Goal: Transaction & Acquisition: Book appointment/travel/reservation

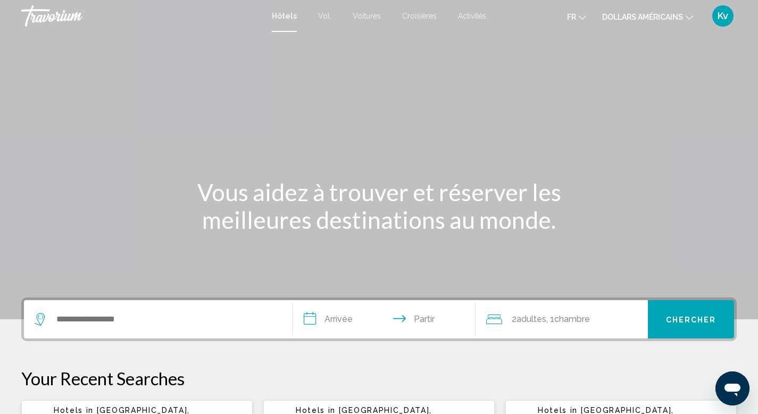
click at [635, 16] on font "dollars américains" at bounding box center [642, 17] width 81 height 9
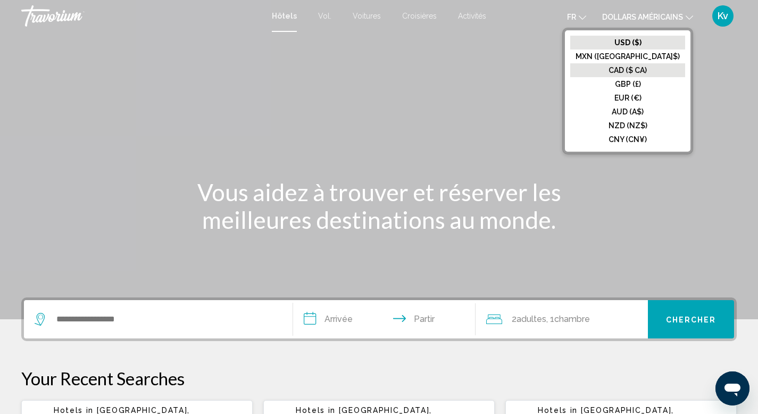
click at [634, 68] on font "CAD ($ CA)" at bounding box center [628, 70] width 38 height 9
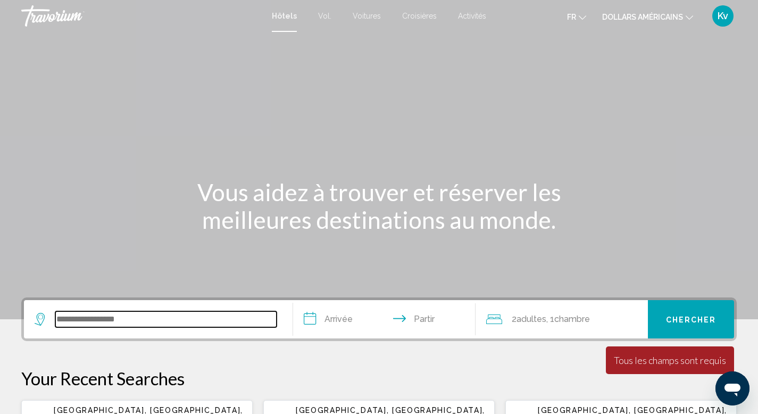
click at [110, 317] on input "Widget de recherche" at bounding box center [165, 319] width 221 height 16
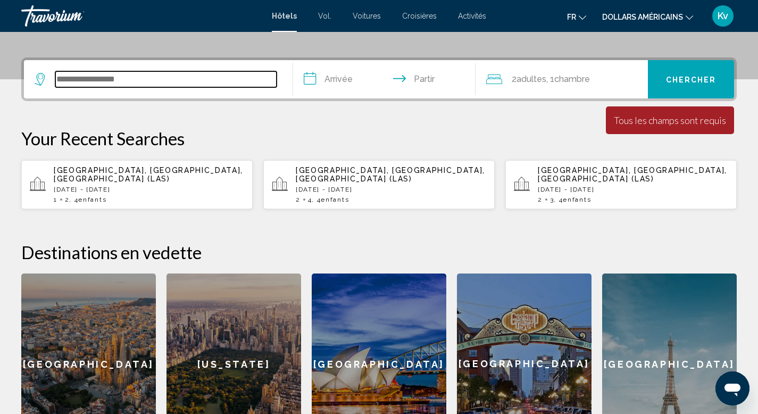
scroll to position [263, 0]
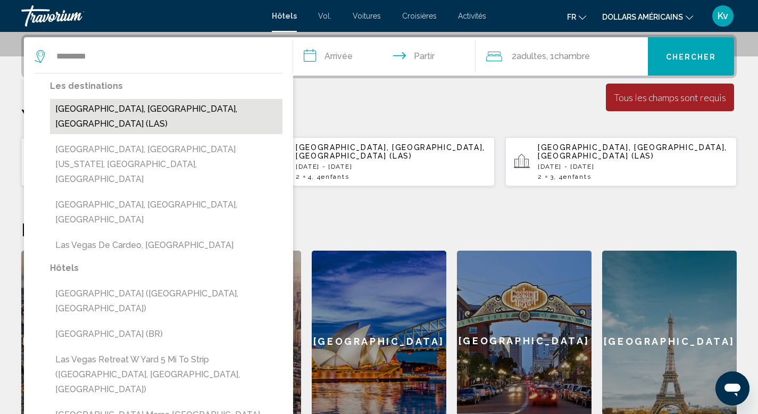
click at [87, 110] on button "[GEOGRAPHIC_DATA], [GEOGRAPHIC_DATA], [GEOGRAPHIC_DATA] (LAS)" at bounding box center [166, 116] width 233 height 35
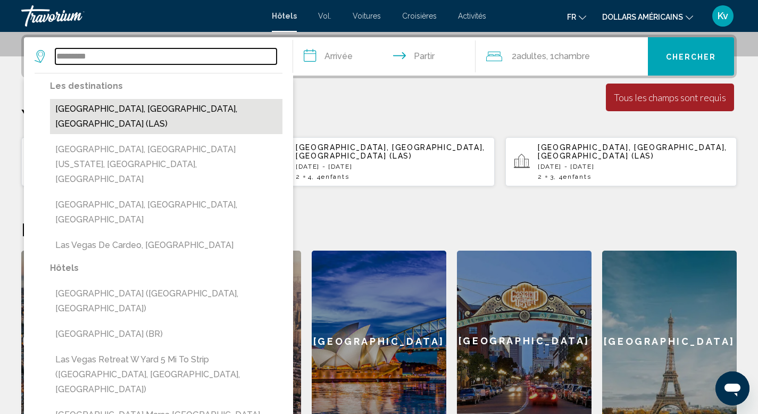
type input "**********"
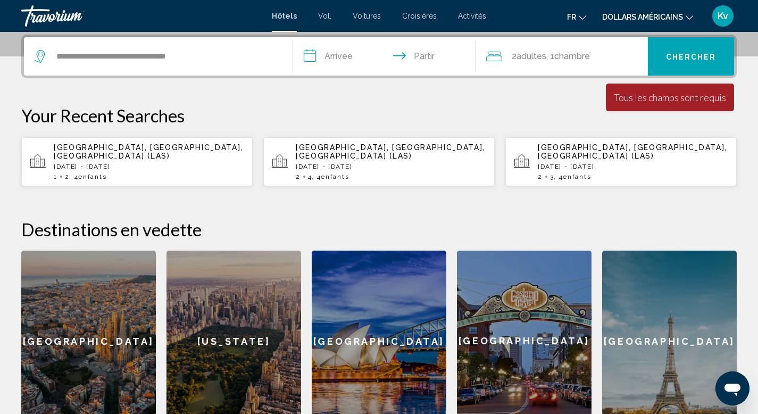
click at [352, 59] on input "**********" at bounding box center [386, 58] width 187 height 42
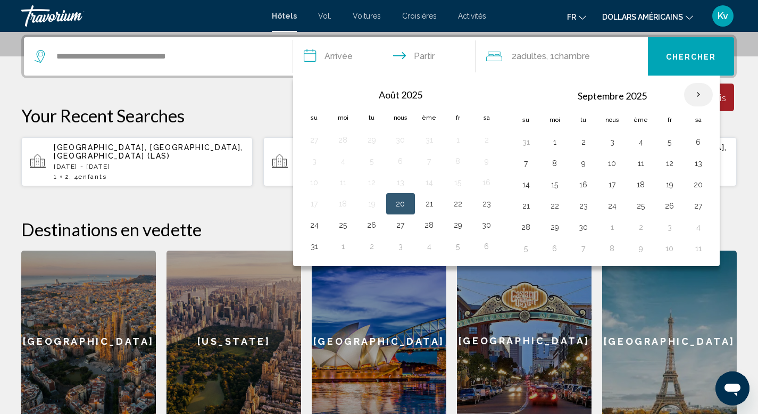
click at [697, 95] on th "Mois prochain" at bounding box center [698, 94] width 29 height 23
click at [139, 151] on span "[GEOGRAPHIC_DATA], [GEOGRAPHIC_DATA], [GEOGRAPHIC_DATA] (LAS)" at bounding box center [148, 151] width 189 height 17
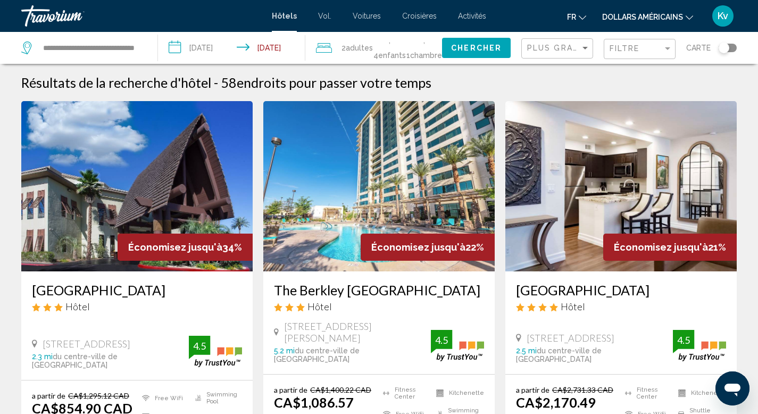
click at [368, 48] on span "2 Adulte Adultes" at bounding box center [357, 47] width 31 height 15
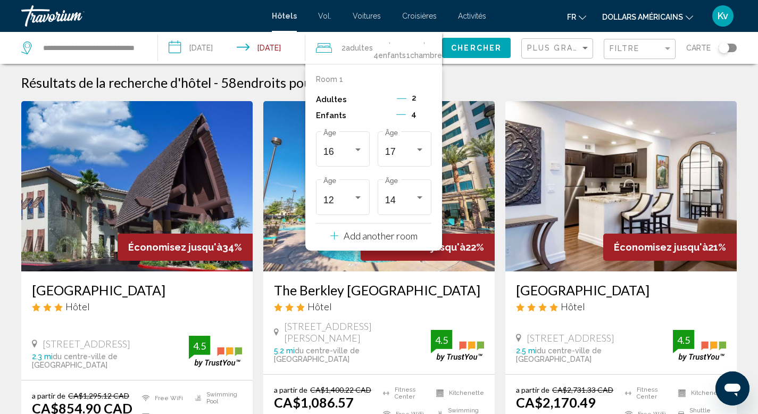
click at [405, 115] on icon "Decrement children" at bounding box center [401, 115] width 10 height 10
click at [405, 115] on icon "Decrement children" at bounding box center [402, 115] width 10 height 10
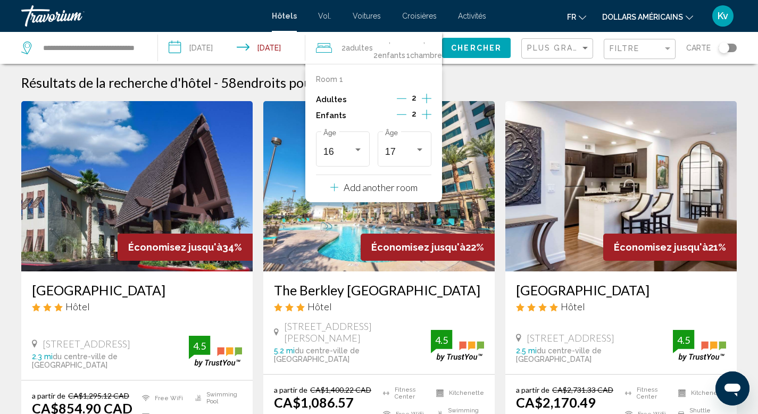
click at [405, 115] on icon "Decrement children" at bounding box center [402, 115] width 10 height 10
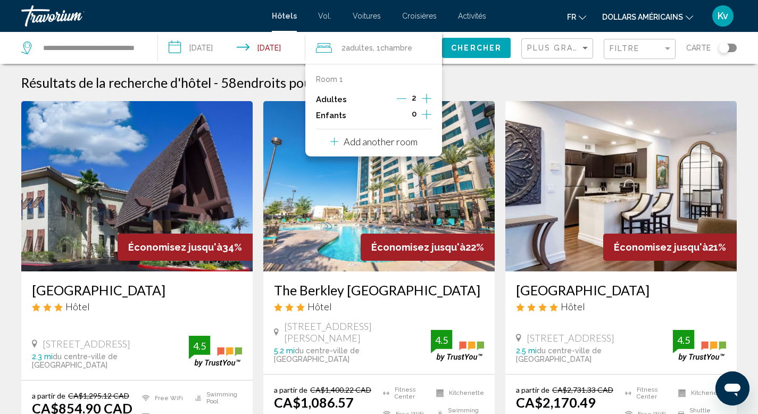
click at [293, 46] on input "**********" at bounding box center [234, 49] width 152 height 35
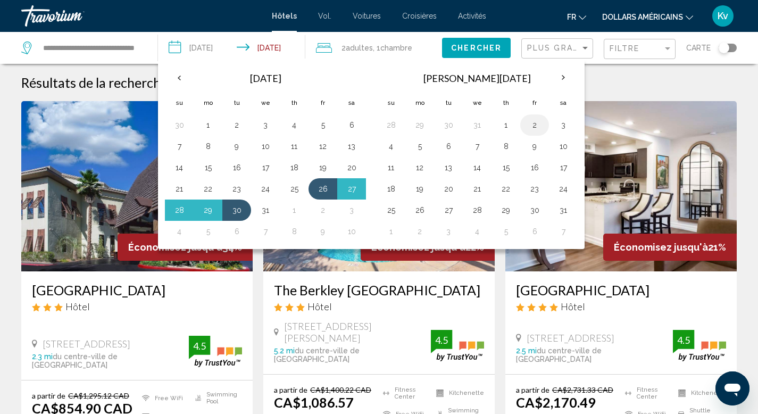
click at [537, 126] on button "2" at bounding box center [534, 125] width 17 height 15
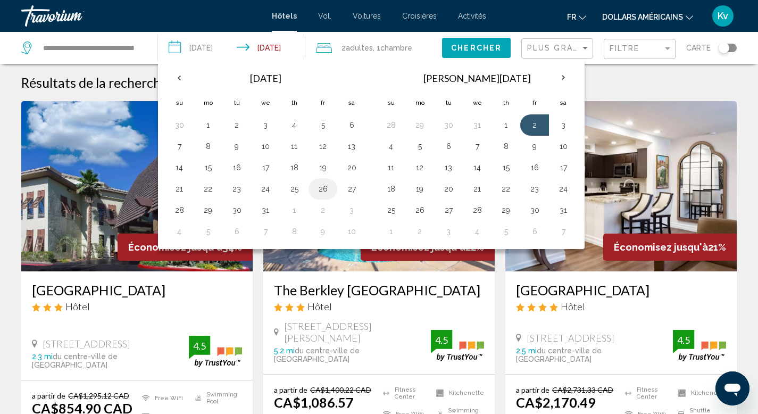
click at [321, 188] on button "26" at bounding box center [322, 188] width 17 height 15
type input "**********"
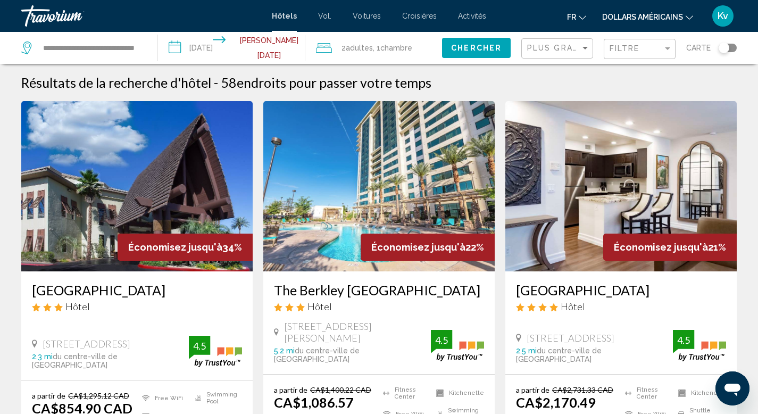
click at [463, 51] on span "Chercher" at bounding box center [476, 48] width 51 height 9
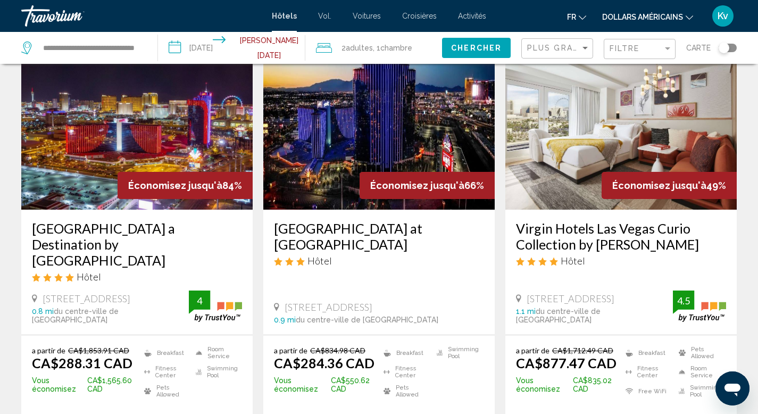
scroll to position [64, 0]
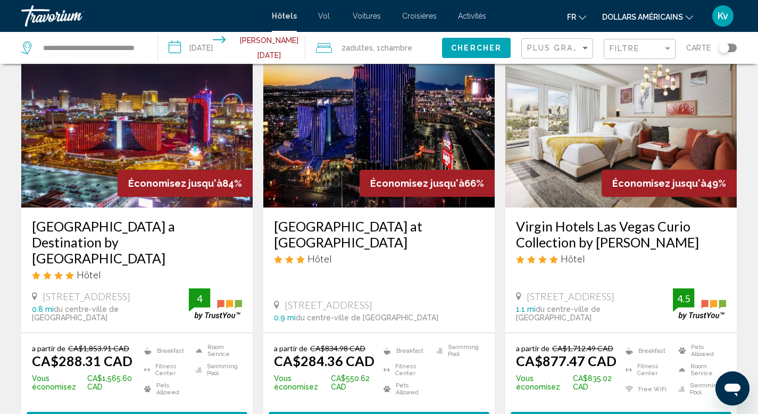
click at [187, 134] on img "Contenu principal" at bounding box center [136, 122] width 231 height 170
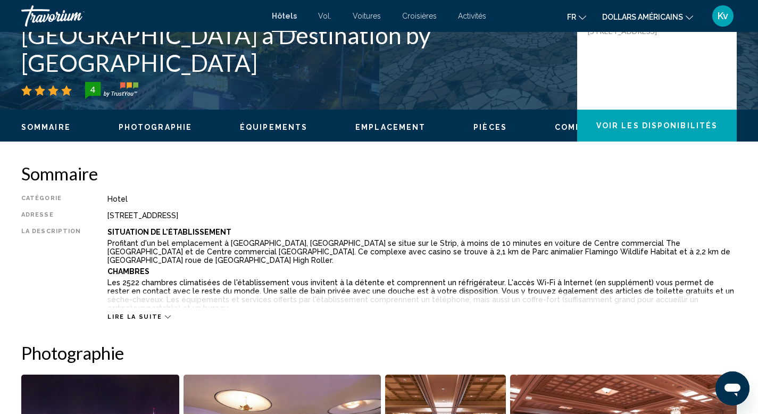
scroll to position [234, 0]
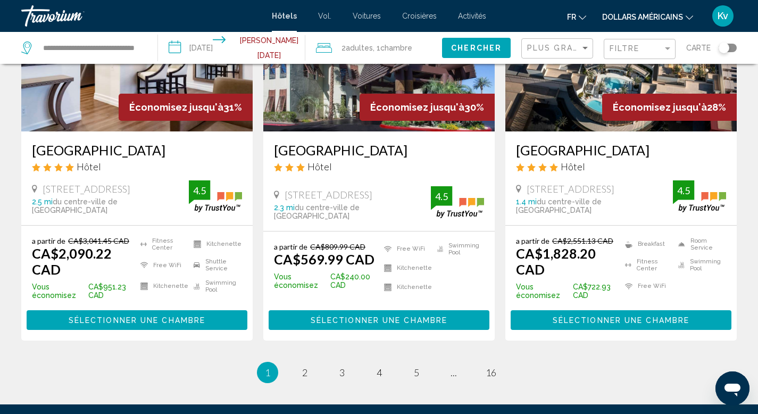
scroll to position [1405, 0]
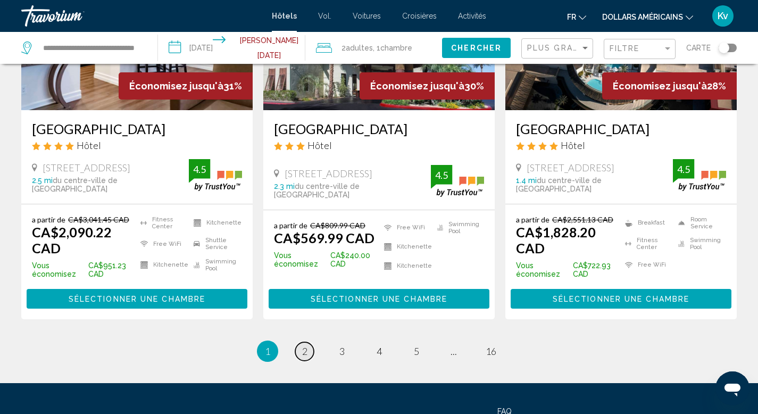
click at [305, 345] on span "2" at bounding box center [304, 351] width 5 height 12
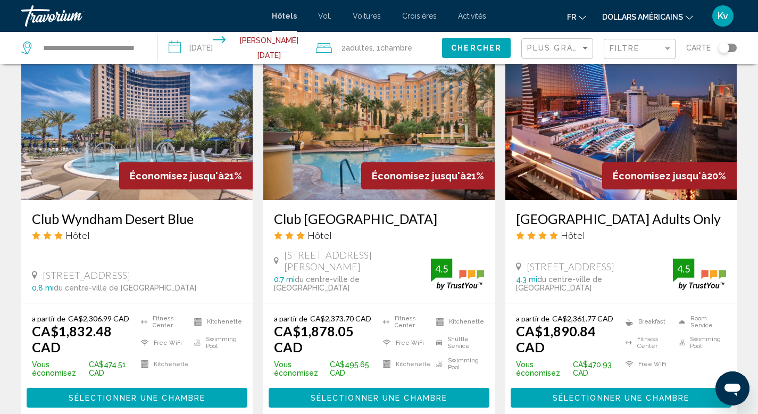
scroll to position [1341, 0]
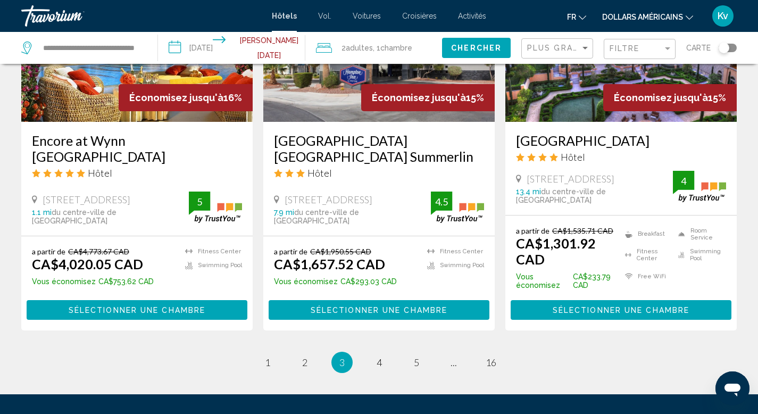
scroll to position [1426, 0]
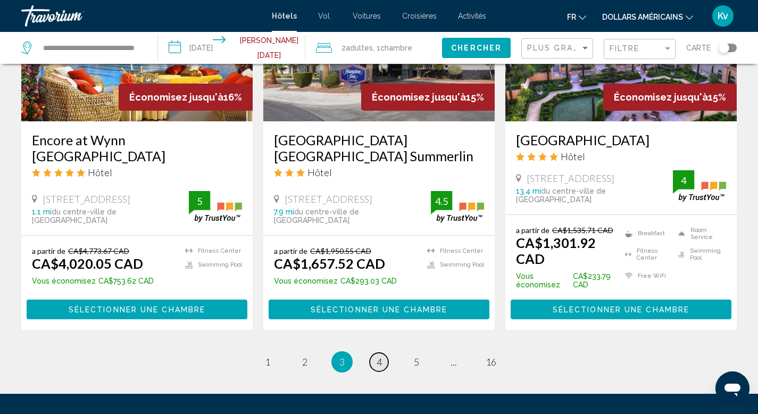
click at [380, 356] on span "4" at bounding box center [379, 362] width 5 height 12
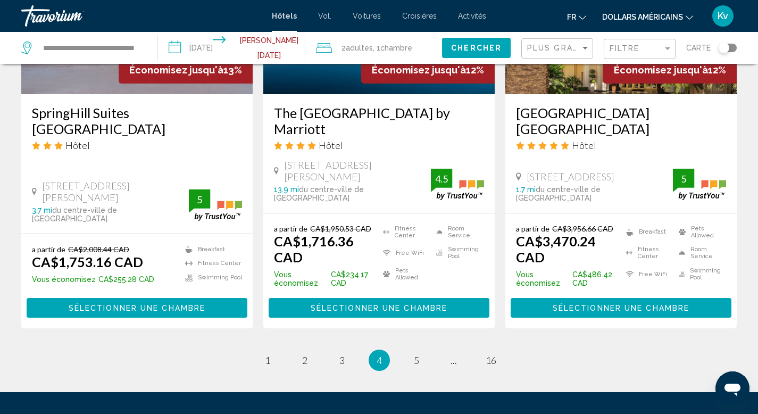
scroll to position [1490, 0]
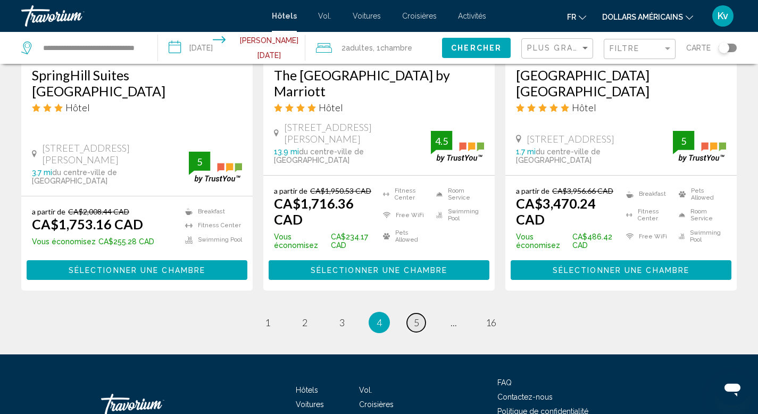
click at [412, 313] on link "page 5" at bounding box center [416, 322] width 19 height 19
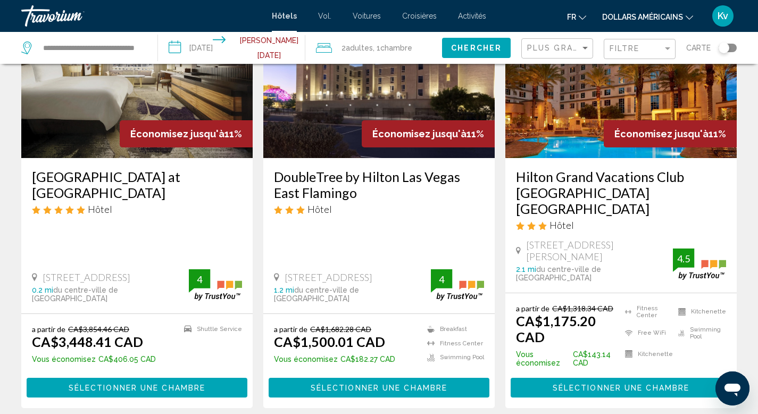
scroll to position [1362, 0]
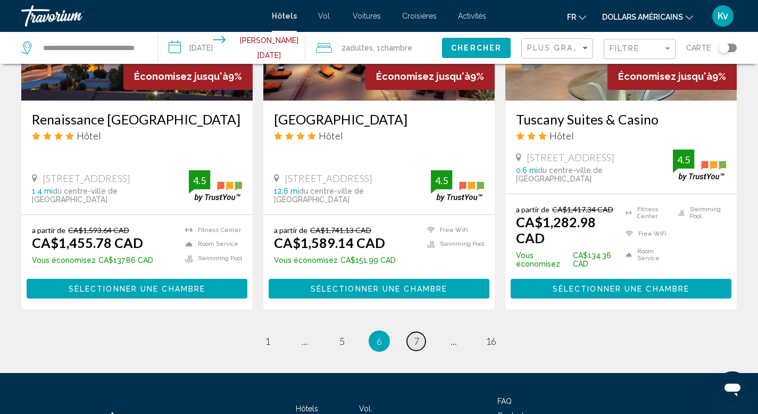
scroll to position [1447, 0]
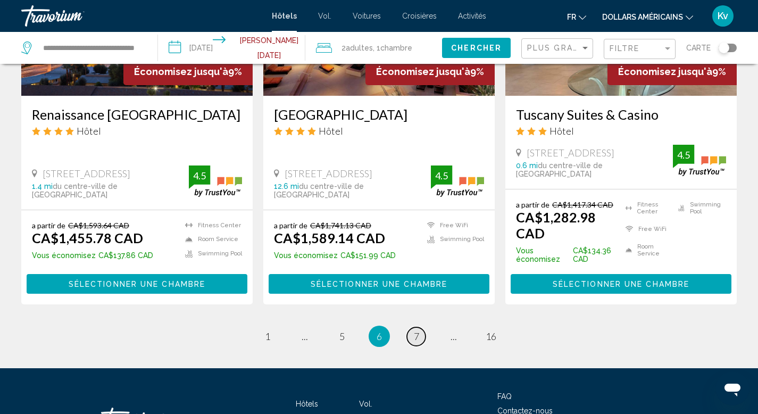
click at [420, 327] on link "page 7" at bounding box center [416, 336] width 19 height 19
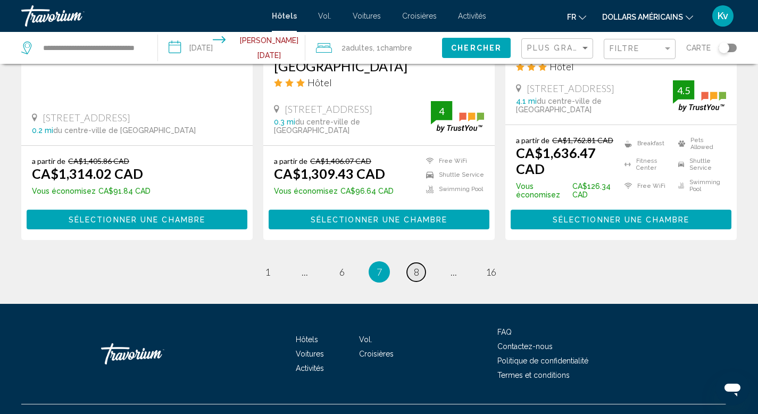
scroll to position [1447, 0]
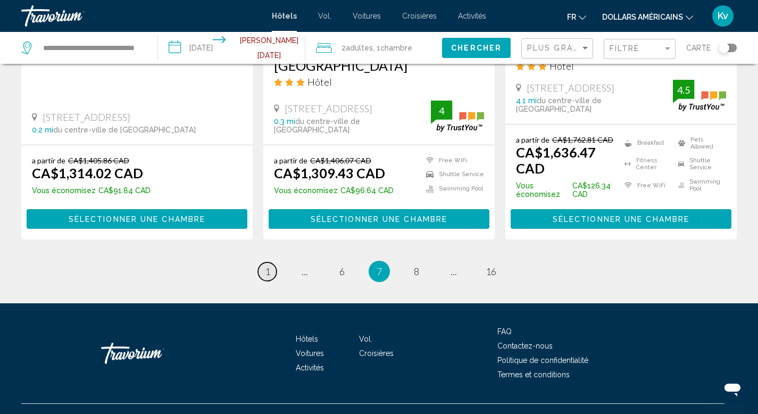
click at [271, 280] on link "page 1" at bounding box center [267, 271] width 19 height 19
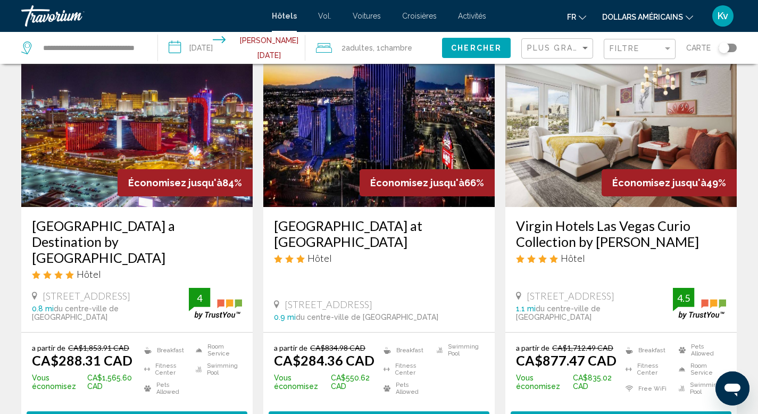
scroll to position [85, 0]
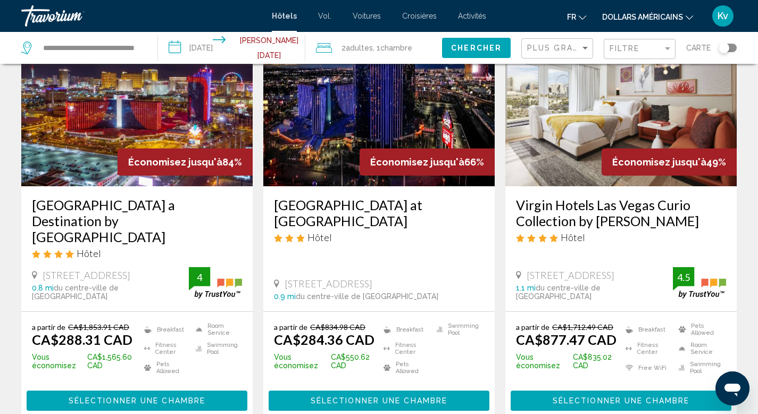
click at [137, 391] on button "Sélectionner une chambre" at bounding box center [137, 401] width 221 height 20
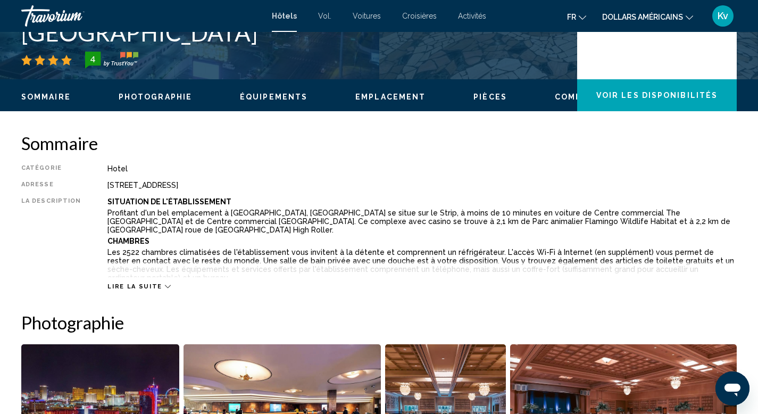
scroll to position [255, 0]
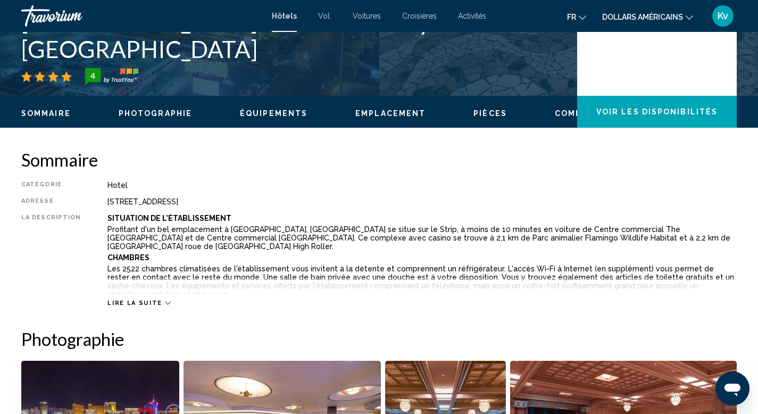
click at [165, 303] on icon "Contenu principal" at bounding box center [168, 303] width 6 height 6
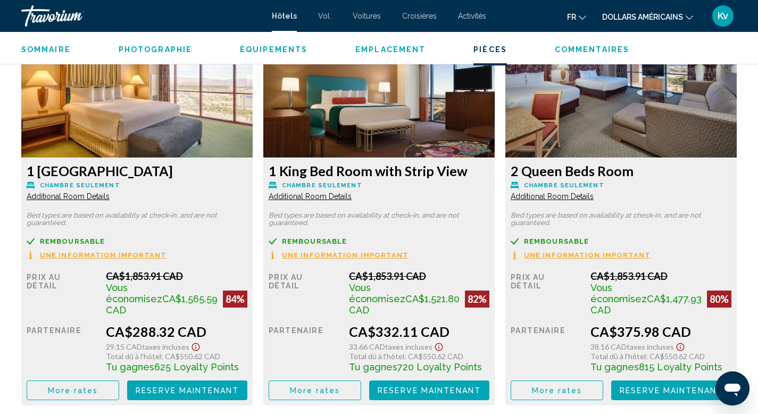
scroll to position [1618, 0]
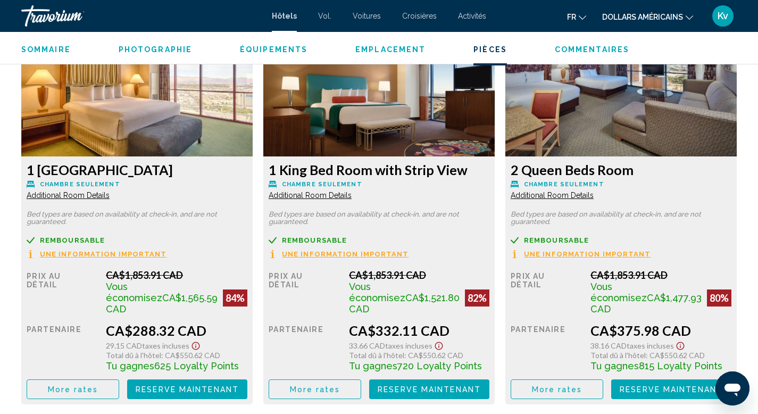
click at [239, 385] on span "Reserve maintenant" at bounding box center [187, 389] width 103 height 9
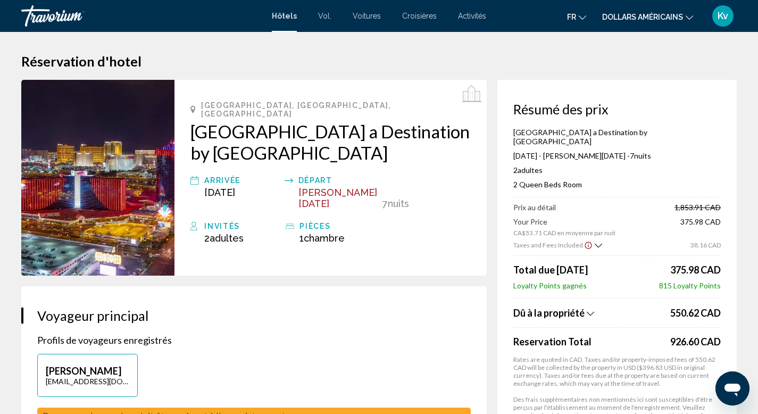
click at [591, 309] on icon "Show Taxes and Fees breakdown" at bounding box center [590, 313] width 7 height 9
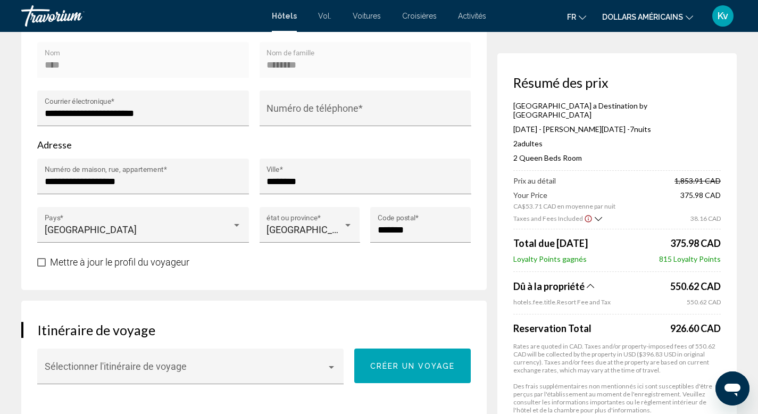
scroll to position [405, 0]
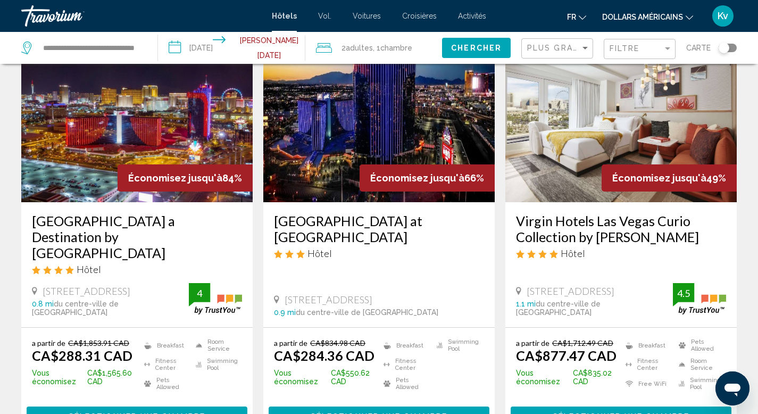
scroll to position [106, 0]
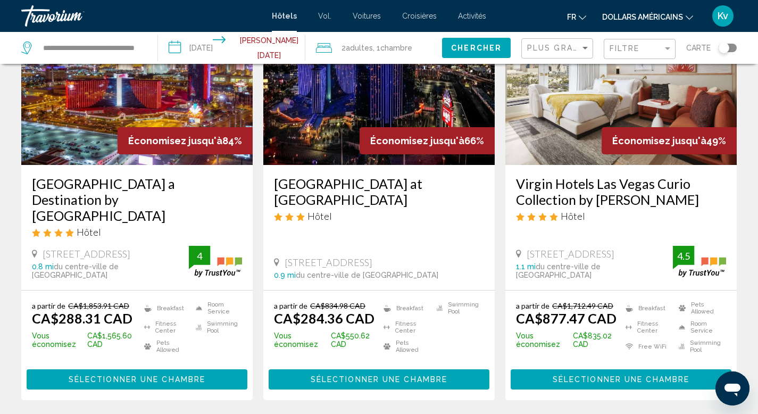
click at [374, 376] on span "Sélectionner une chambre" at bounding box center [379, 380] width 137 height 9
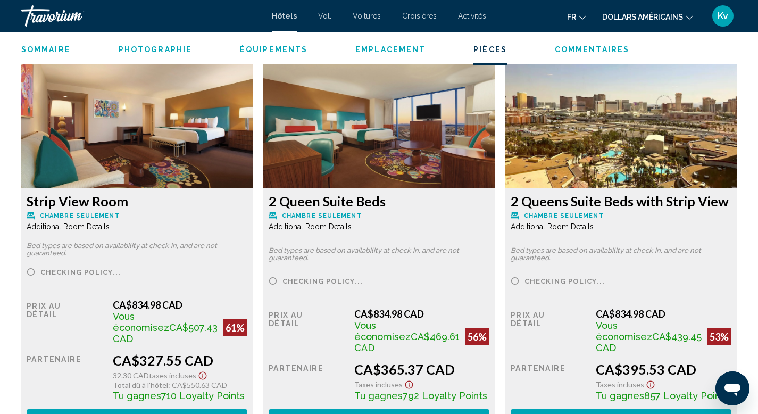
scroll to position [1852, 0]
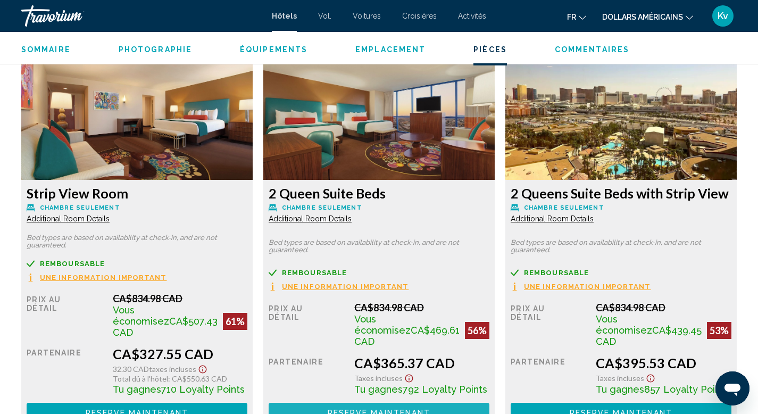
click at [372, 409] on span "Reserve maintenant" at bounding box center [379, 413] width 103 height 9
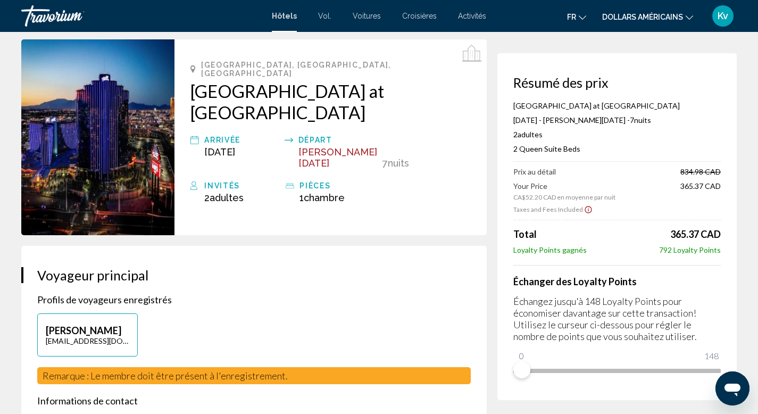
scroll to position [43, 0]
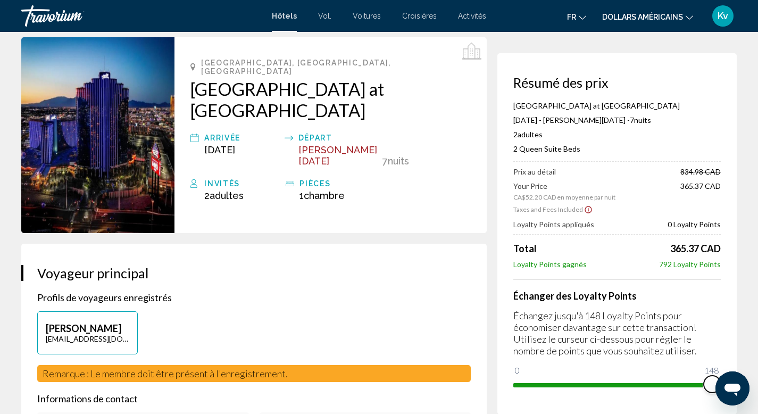
drag, startPoint x: 1236, startPoint y: 740, endPoint x: 725, endPoint y: 374, distance: 627.7
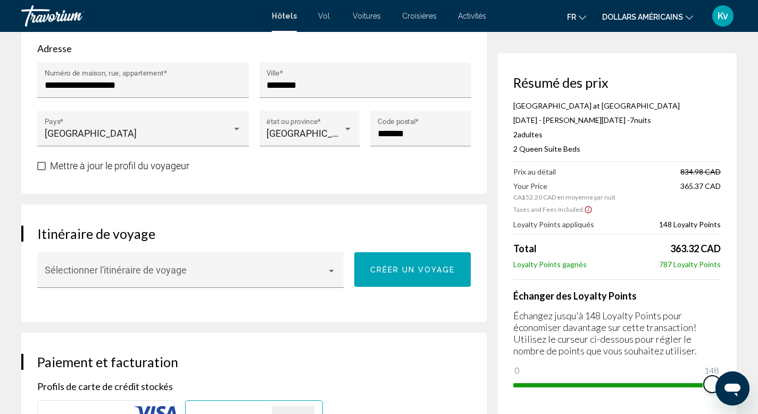
scroll to position [518, 0]
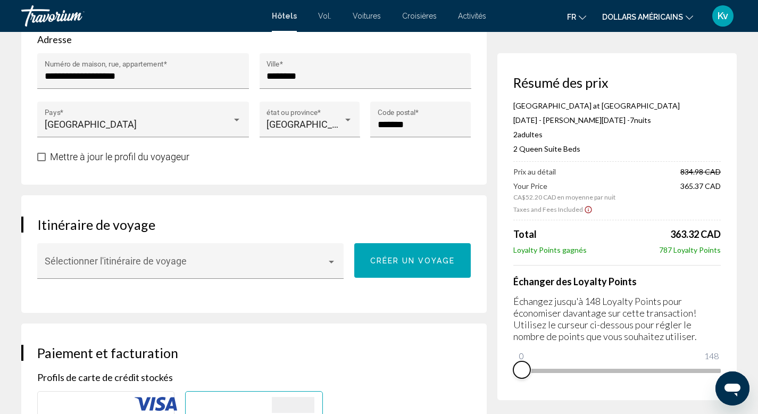
drag, startPoint x: 707, startPoint y: 385, endPoint x: 467, endPoint y: 373, distance: 240.3
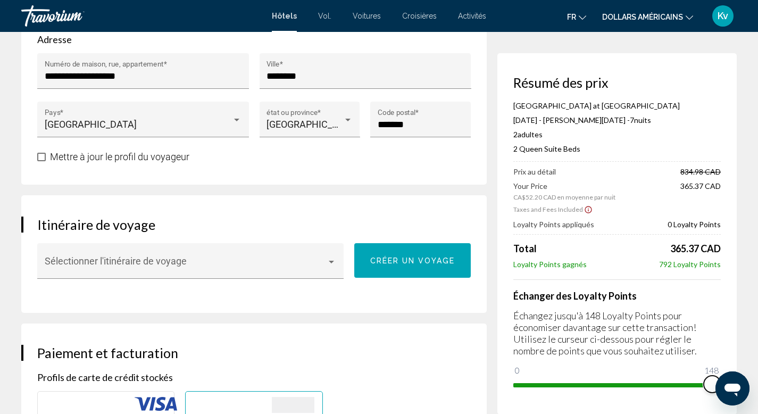
drag, startPoint x: 524, startPoint y: 371, endPoint x: 759, endPoint y: 352, distance: 235.4
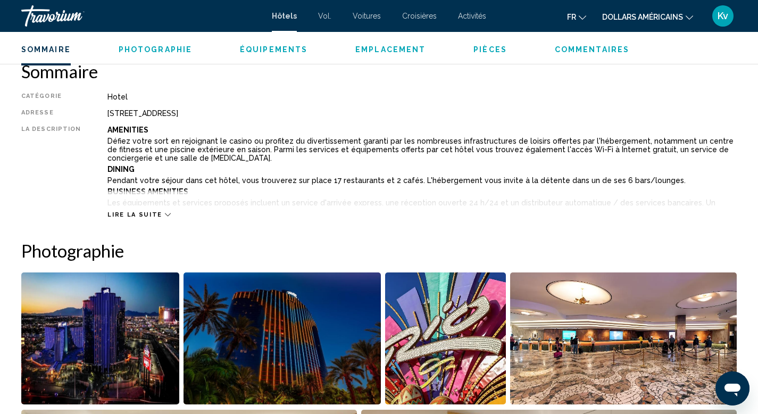
scroll to position [346, 0]
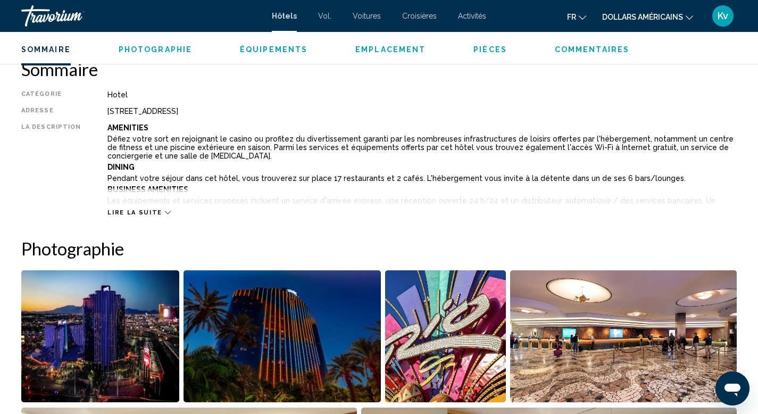
click at [165, 211] on icon "Contenu principal" at bounding box center [168, 213] width 6 height 6
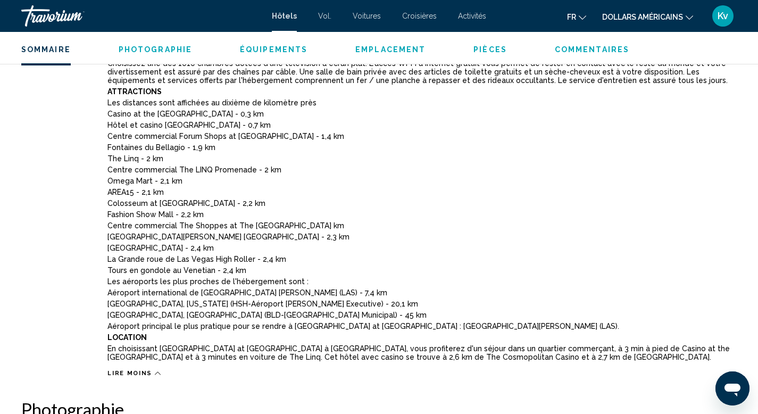
scroll to position [510, 0]
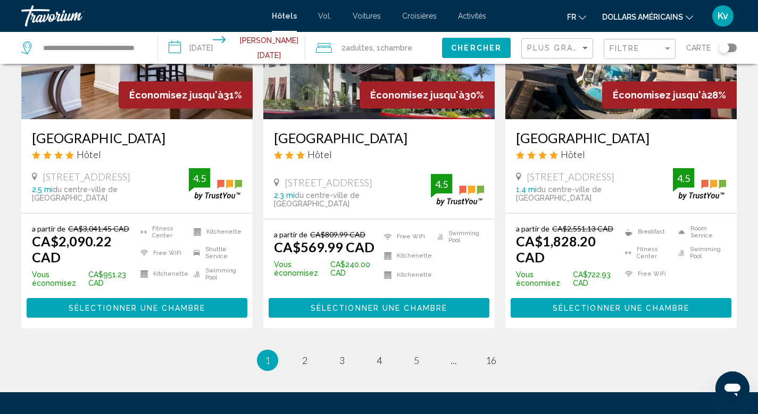
scroll to position [1405, 0]
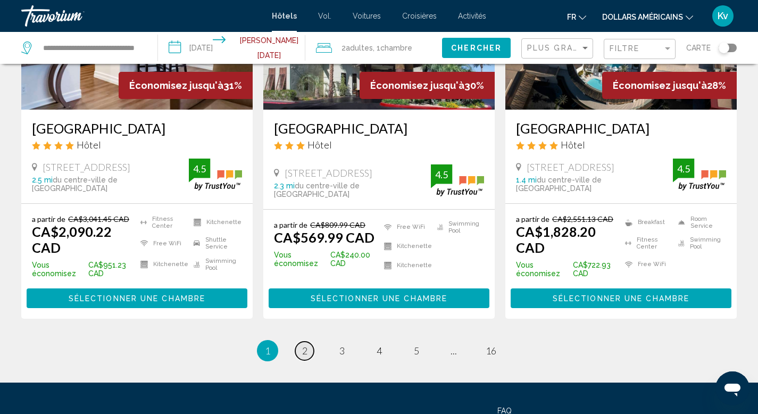
click at [305, 345] on span "2" at bounding box center [304, 351] width 5 height 12
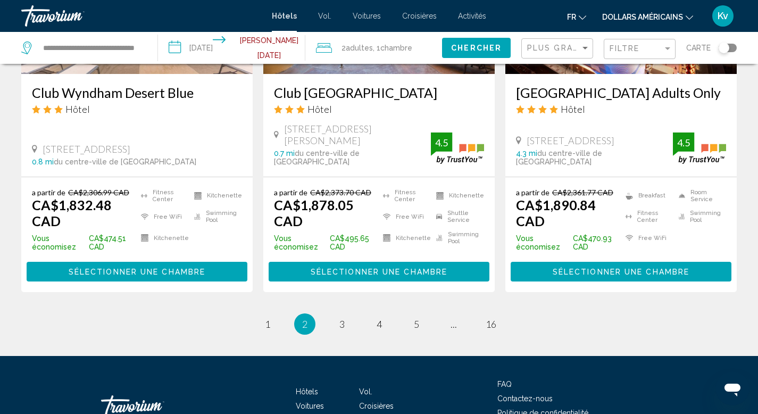
scroll to position [1466, 0]
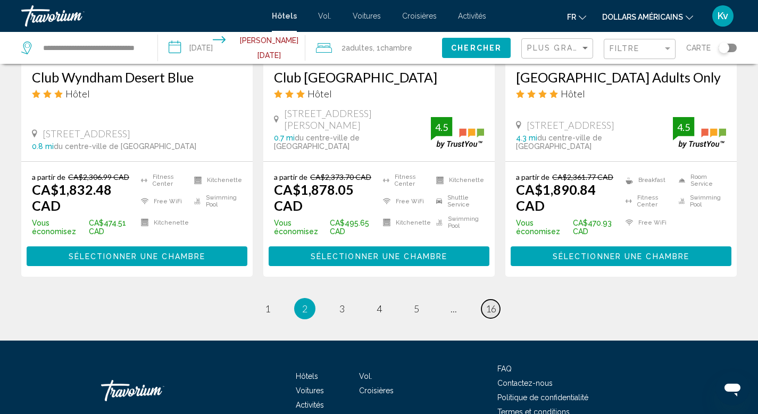
click at [493, 303] on span "16" at bounding box center [491, 309] width 11 height 12
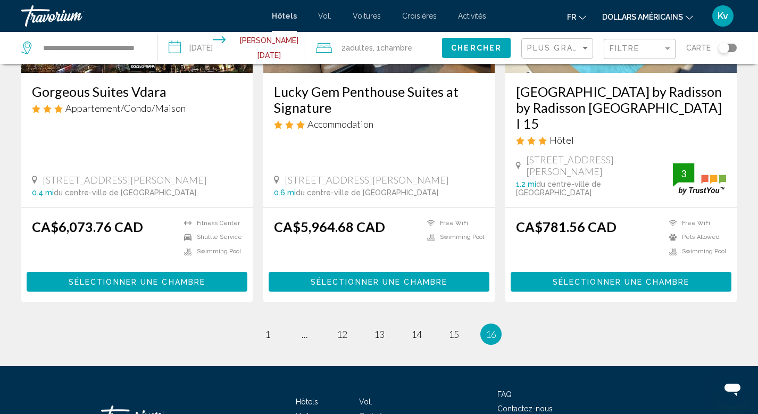
scroll to position [215, 0]
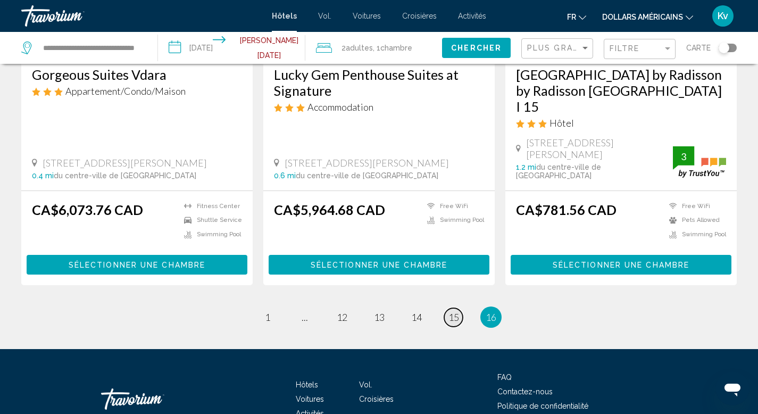
click at [453, 311] on span "15" at bounding box center [454, 317] width 11 height 12
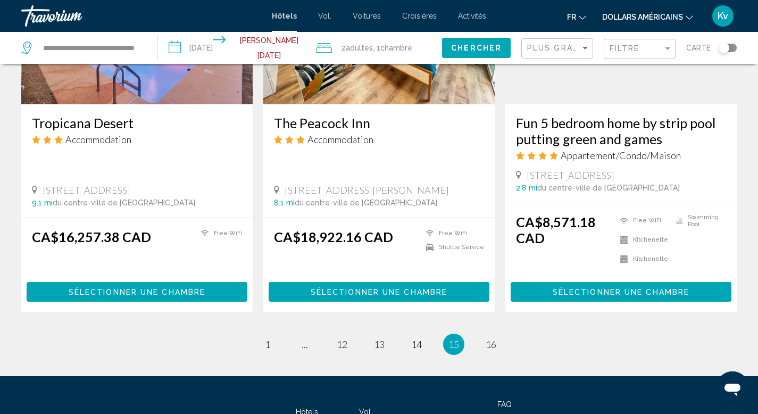
scroll to position [1481, 0]
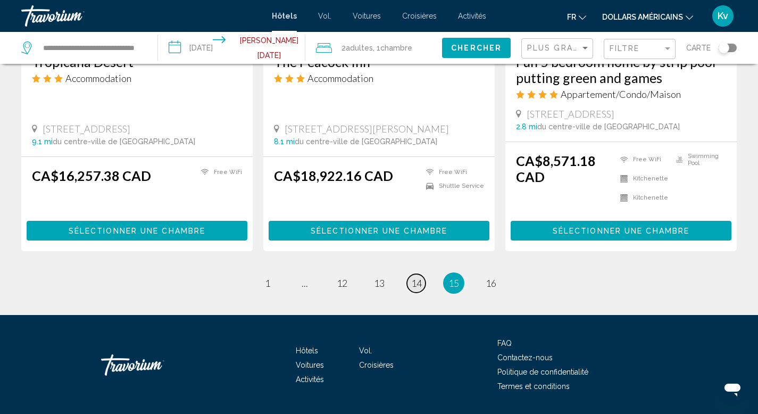
click at [419, 277] on span "14" at bounding box center [416, 283] width 11 height 12
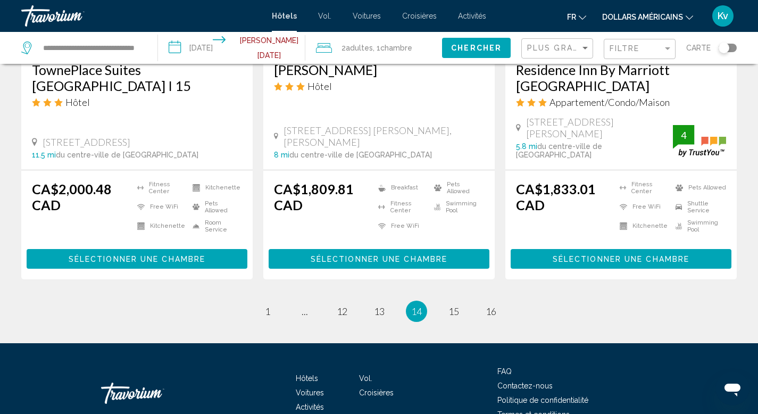
scroll to position [1501, 0]
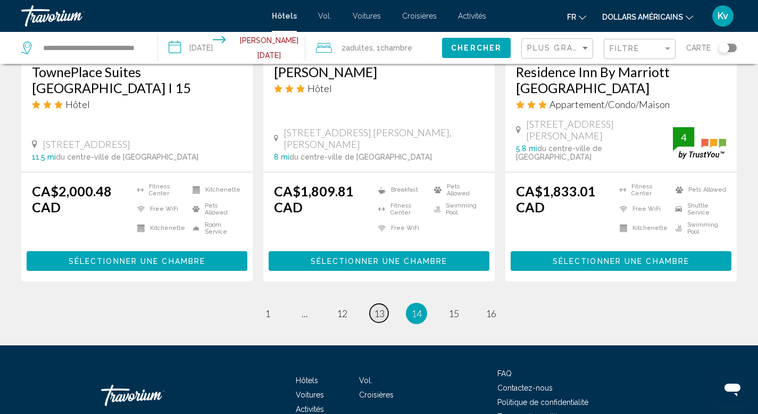
click at [377, 308] on span "13" at bounding box center [379, 314] width 11 height 12
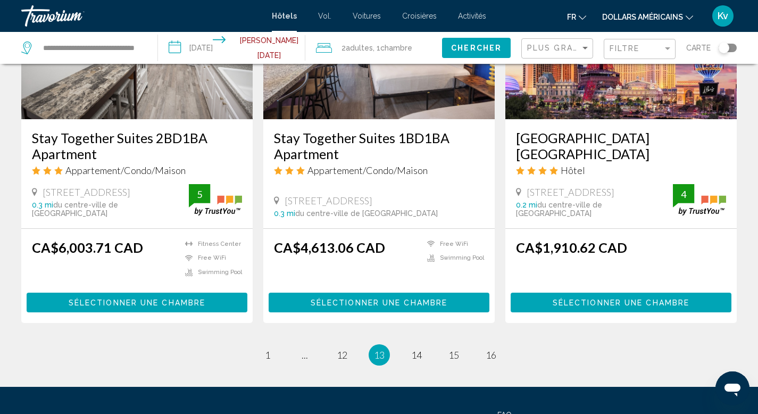
scroll to position [1487, 0]
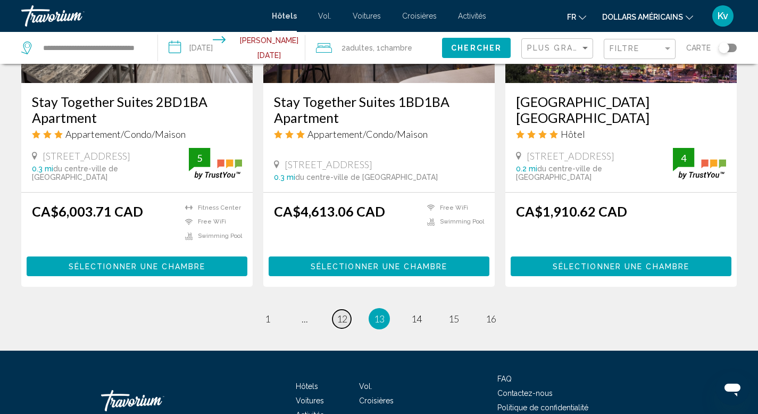
click at [345, 313] on span "12" at bounding box center [342, 319] width 11 height 12
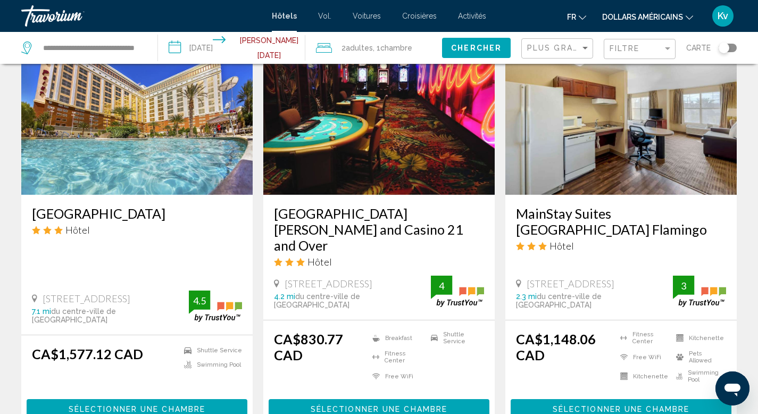
scroll to position [1422, 0]
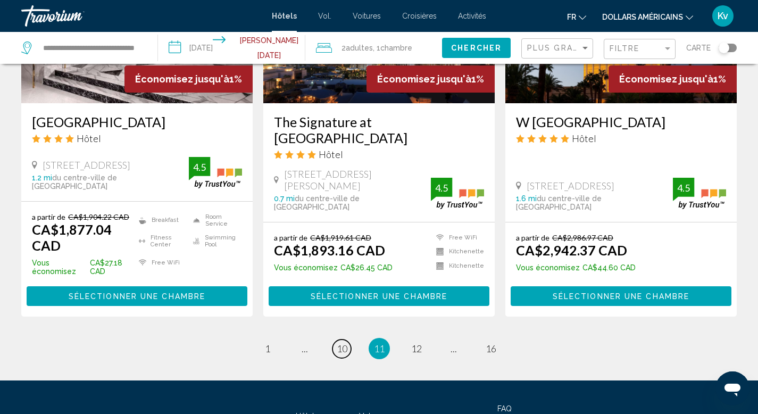
scroll to position [1431, 0]
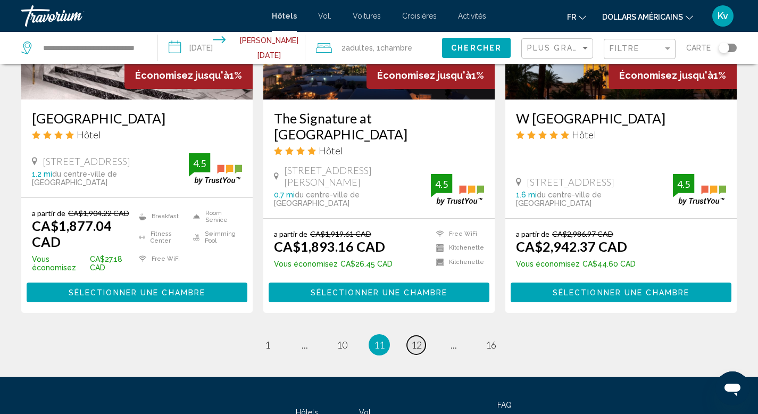
click at [413, 339] on span "12" at bounding box center [416, 345] width 11 height 12
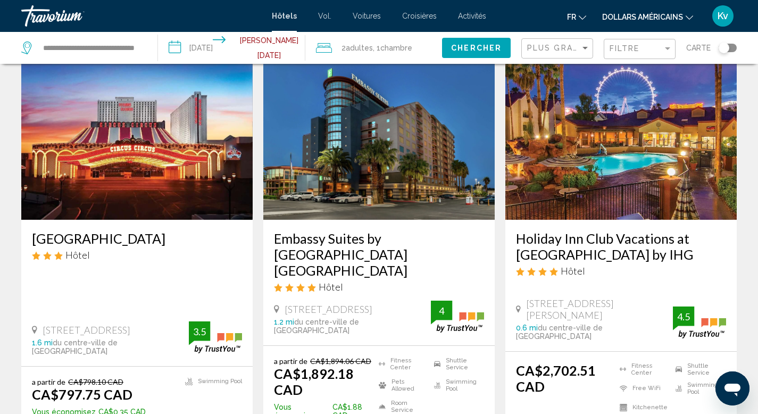
scroll to position [949, 0]
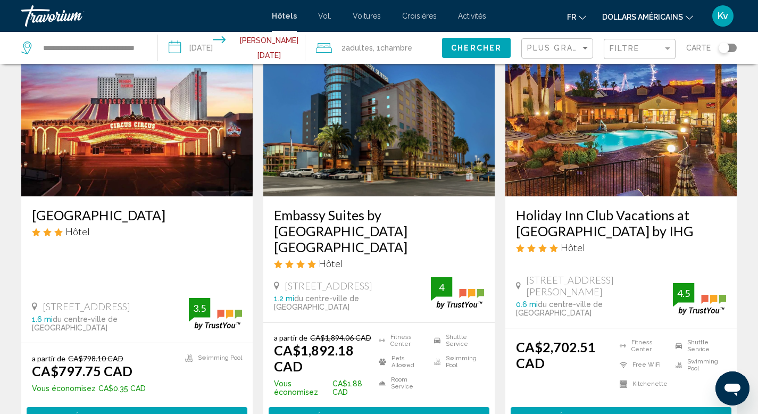
click at [116, 135] on img "Contenu principal" at bounding box center [136, 111] width 231 height 170
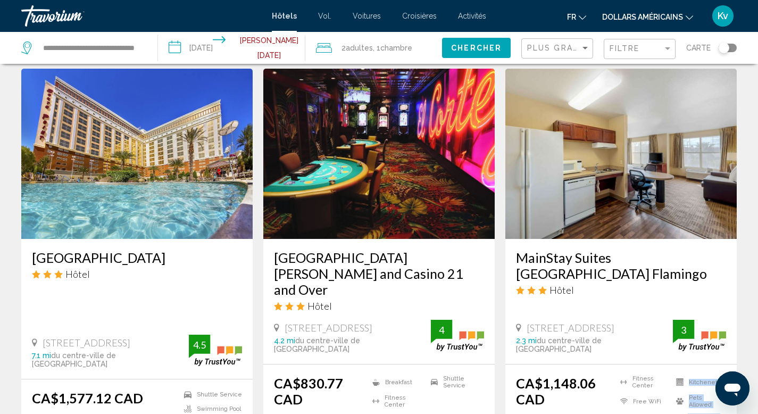
scroll to position [1373, 0]
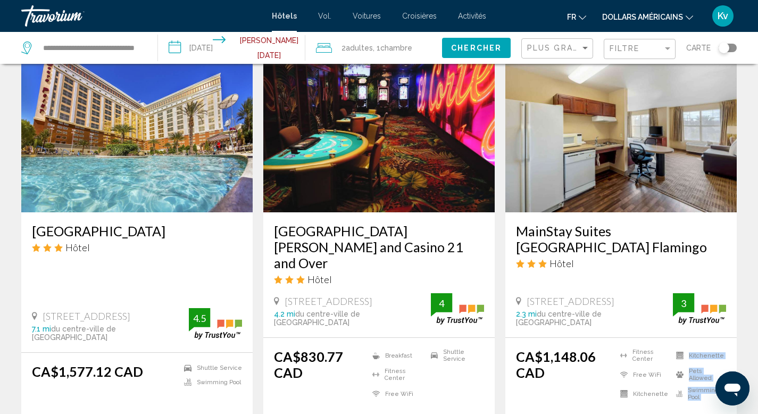
drag, startPoint x: 758, startPoint y: 313, endPoint x: 761, endPoint y: 413, distance: 100.1
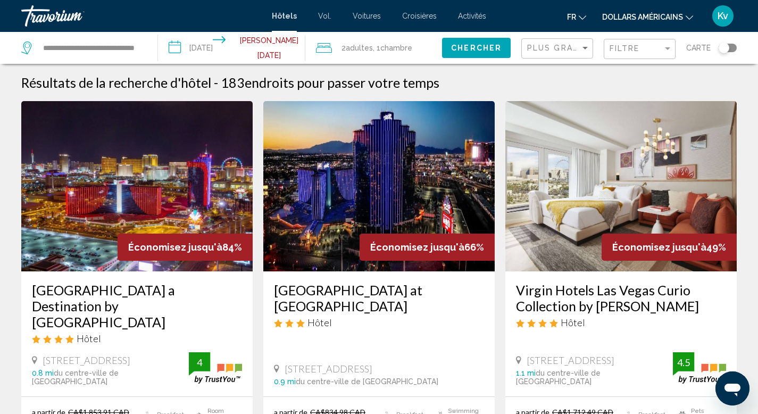
click at [533, 78] on div "Résultats de la recherche d'hôtel - 183 endroits pour passer votre temps" at bounding box center [379, 82] width 716 height 16
click at [214, 44] on input "**********" at bounding box center [234, 49] width 152 height 35
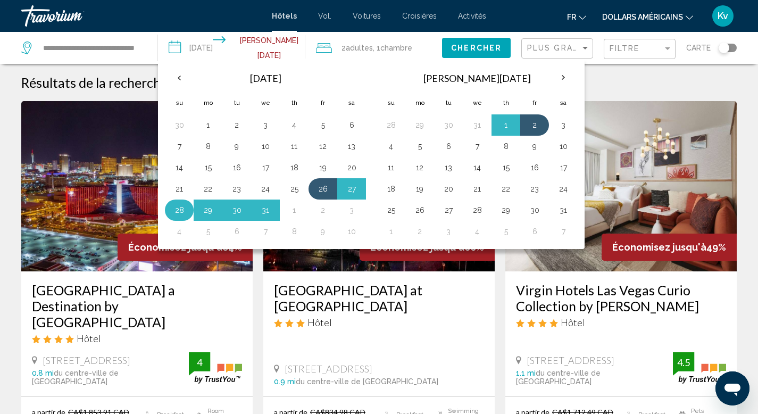
click at [179, 214] on button "28" at bounding box center [179, 210] width 17 height 15
click at [531, 125] on button "2" at bounding box center [534, 125] width 17 height 15
type input "**********"
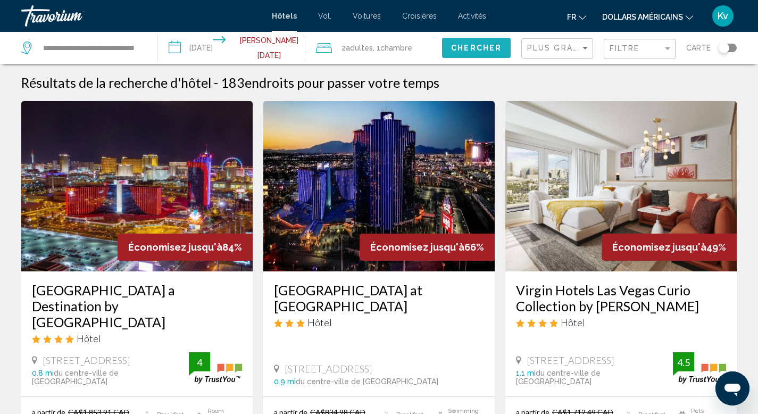
click at [488, 46] on span "Chercher" at bounding box center [476, 48] width 51 height 9
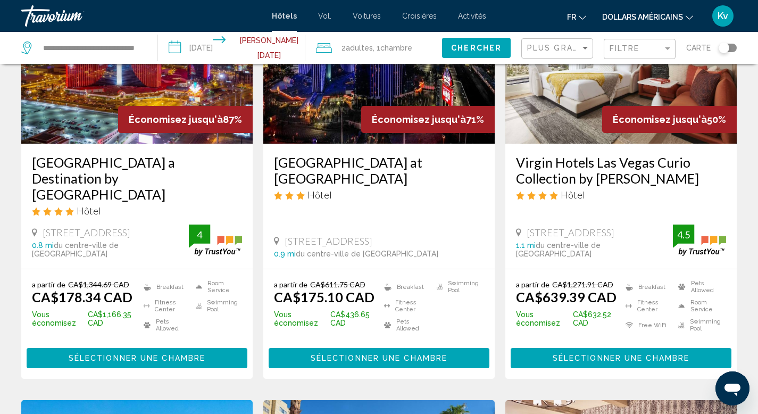
scroll to position [106, 0]
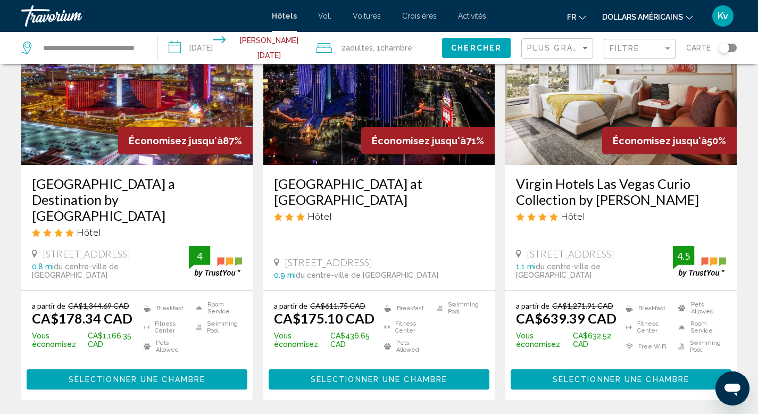
click at [187, 111] on img "Contenu principal" at bounding box center [136, 80] width 231 height 170
